Goal: Check status: Check status

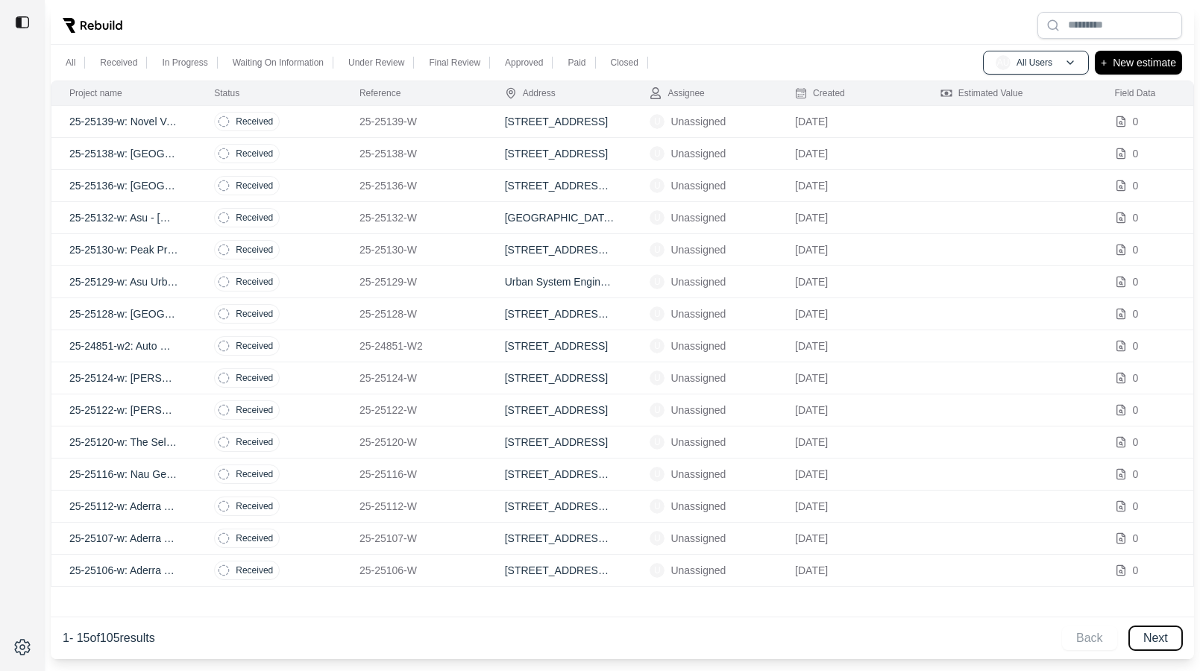
click at [1153, 637] on button "Next" at bounding box center [1155, 639] width 53 height 24
click at [1152, 636] on button "Next" at bounding box center [1155, 639] width 53 height 24
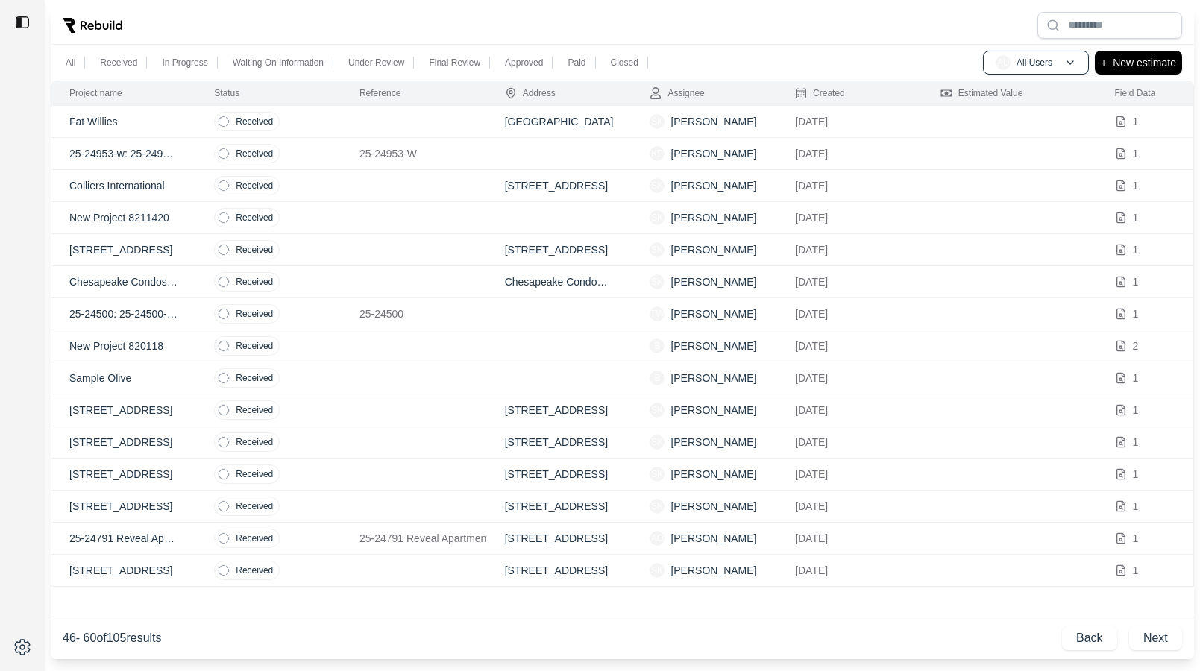
click at [360, 182] on td at bounding box center [414, 186] width 145 height 32
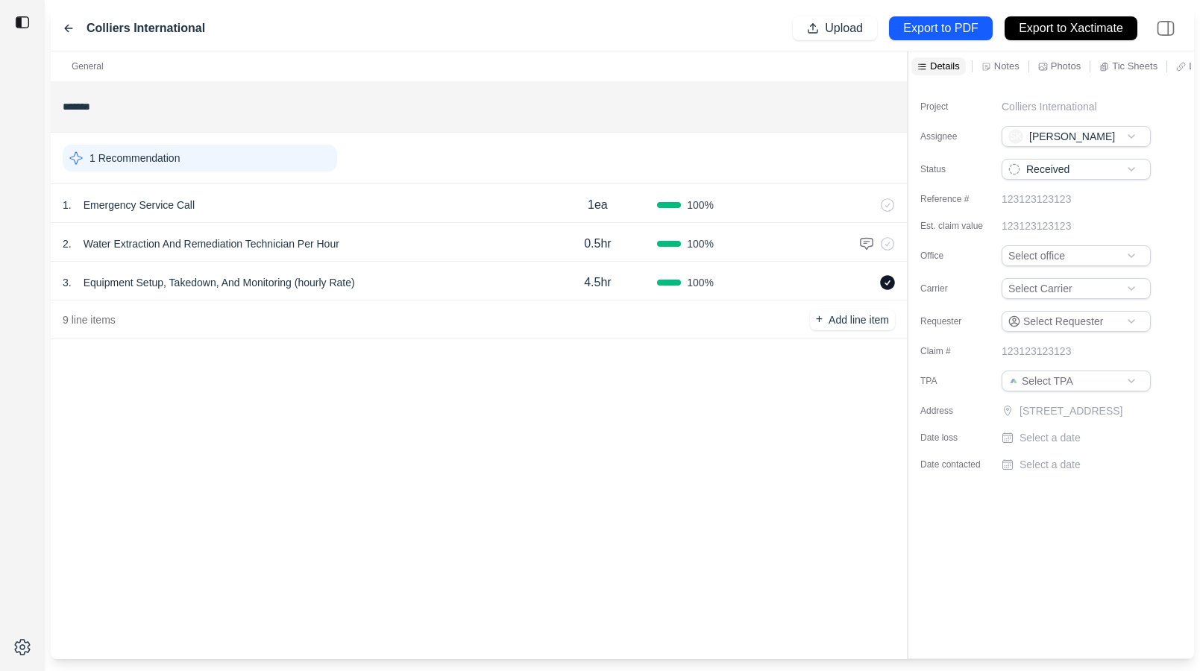
click at [69, 22] on icon at bounding box center [69, 28] width 12 height 12
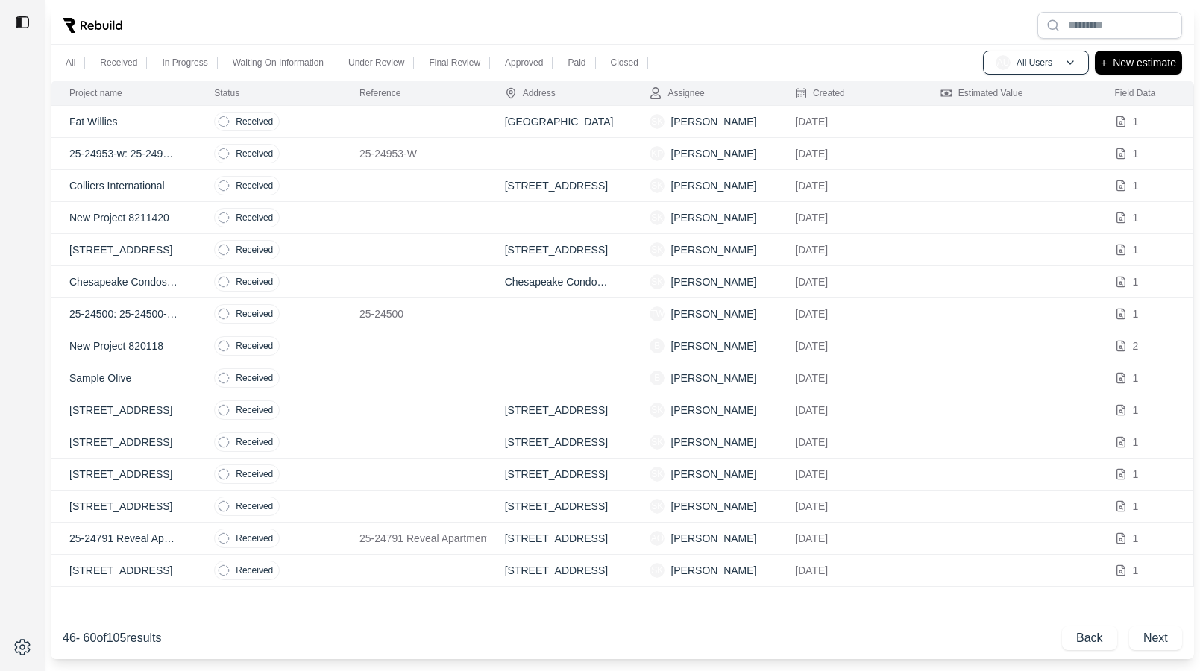
click at [333, 280] on td "Received" at bounding box center [268, 282] width 145 height 32
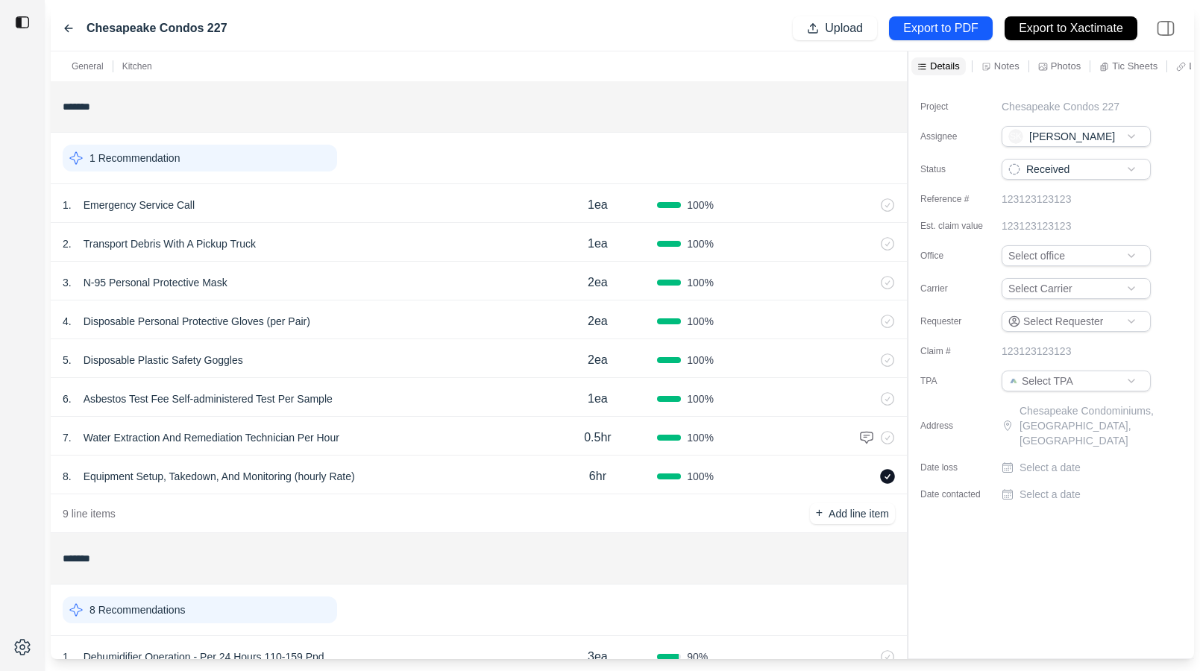
click at [284, 152] on div "1 Recommendation" at bounding box center [200, 158] width 275 height 27
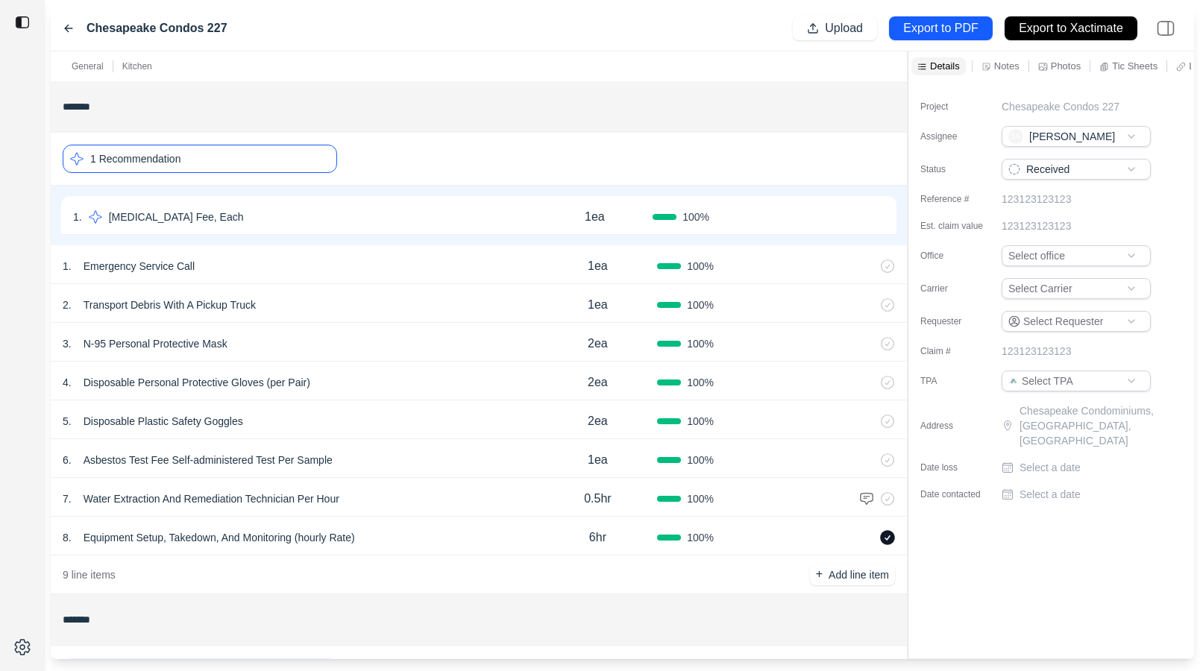
click at [284, 163] on div "1 Recommendation" at bounding box center [200, 159] width 275 height 28
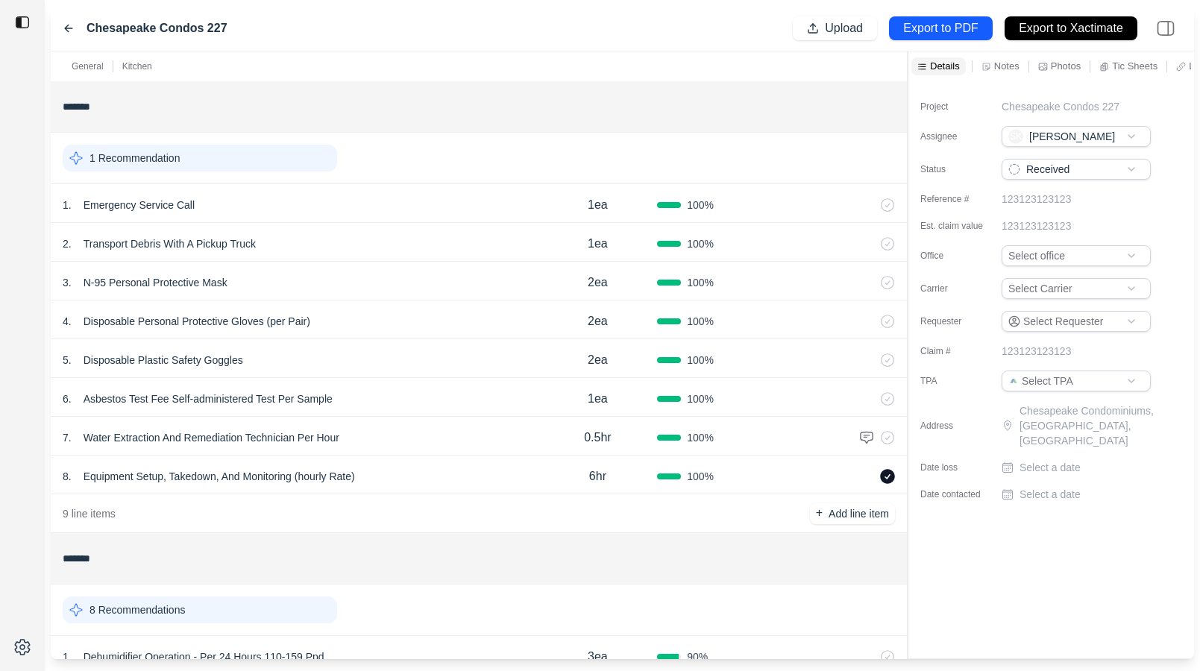
click at [270, 167] on div "1 Recommendation" at bounding box center [200, 158] width 275 height 27
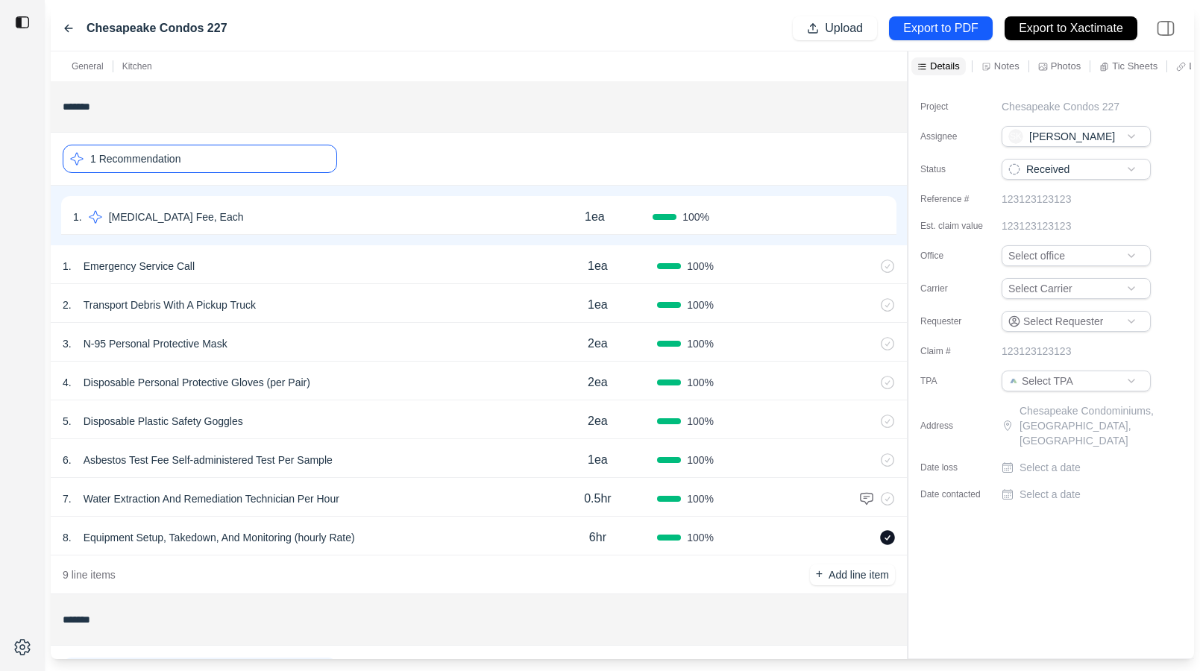
click at [270, 167] on div "1 Recommendation" at bounding box center [200, 159] width 275 height 28
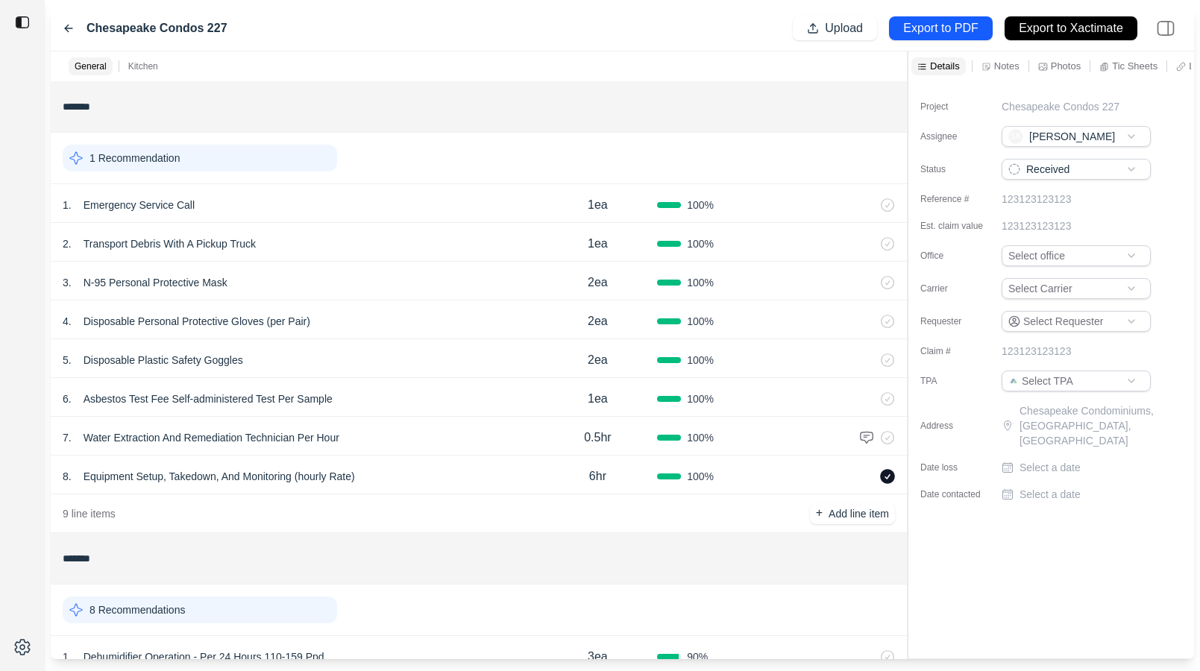
click at [213, 163] on div "1 Recommendation" at bounding box center [200, 158] width 275 height 27
